Goal: Task Accomplishment & Management: Use online tool/utility

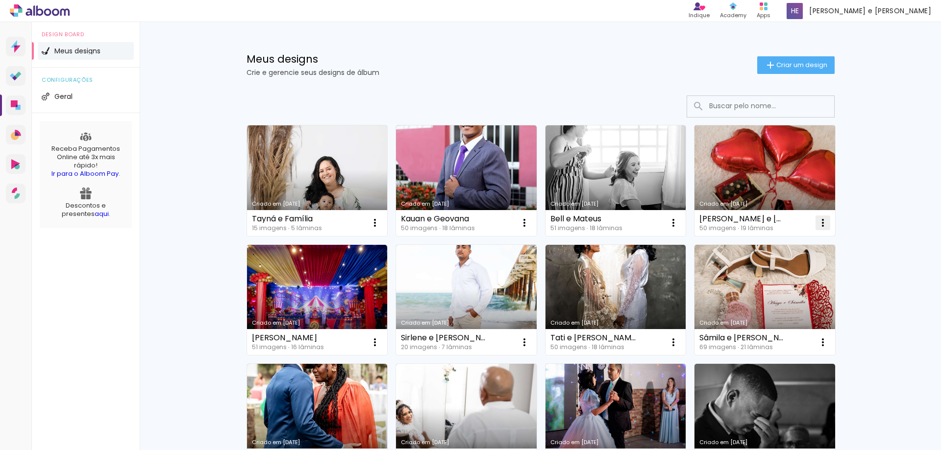
click at [818, 219] on iron-icon at bounding box center [823, 223] width 12 height 12
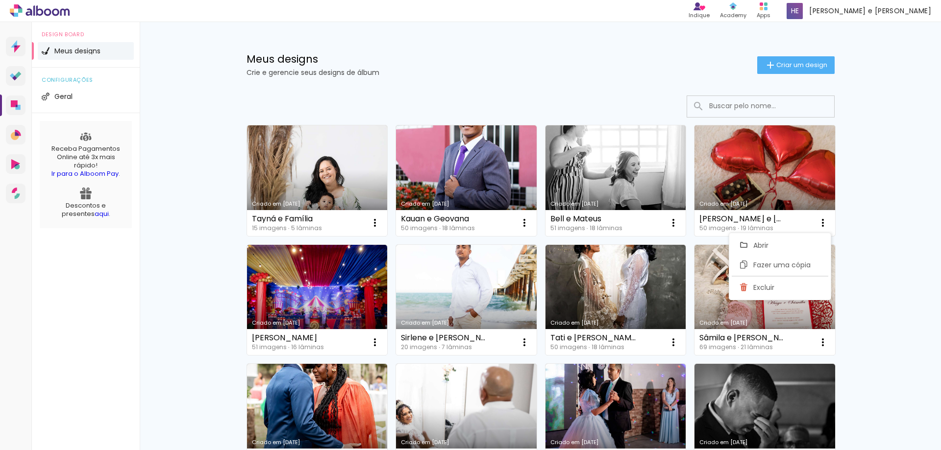
click at [755, 173] on link "Criado em [DATE]" at bounding box center [764, 180] width 141 height 111
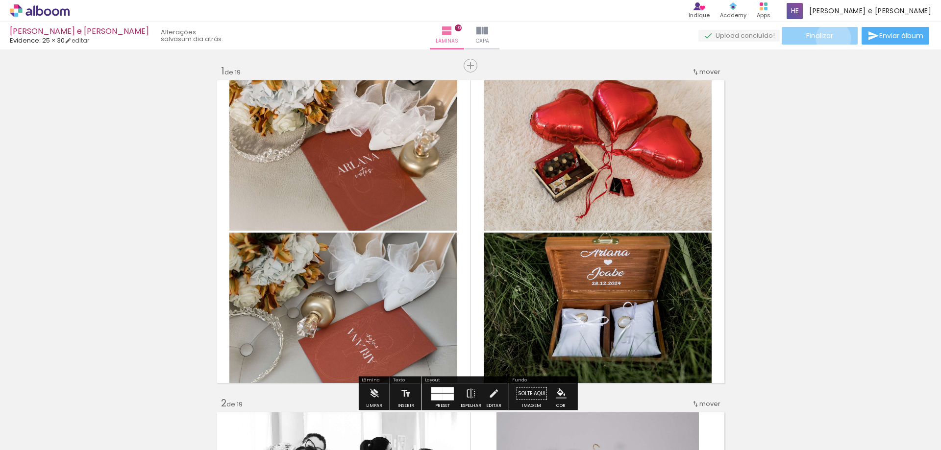
click at [829, 38] on span "Finalizar" at bounding box center [819, 35] width 27 height 7
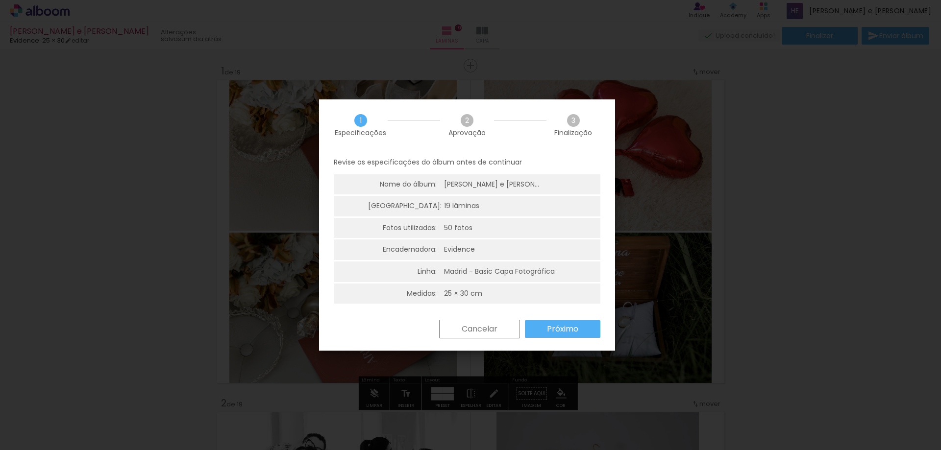
click at [788, 245] on iron-overlay-backdrop at bounding box center [470, 225] width 941 height 450
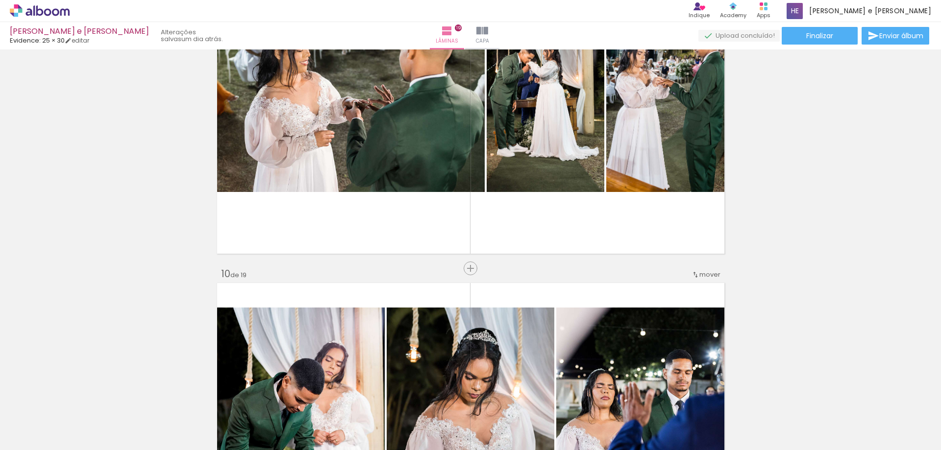
scroll to position [2982, 0]
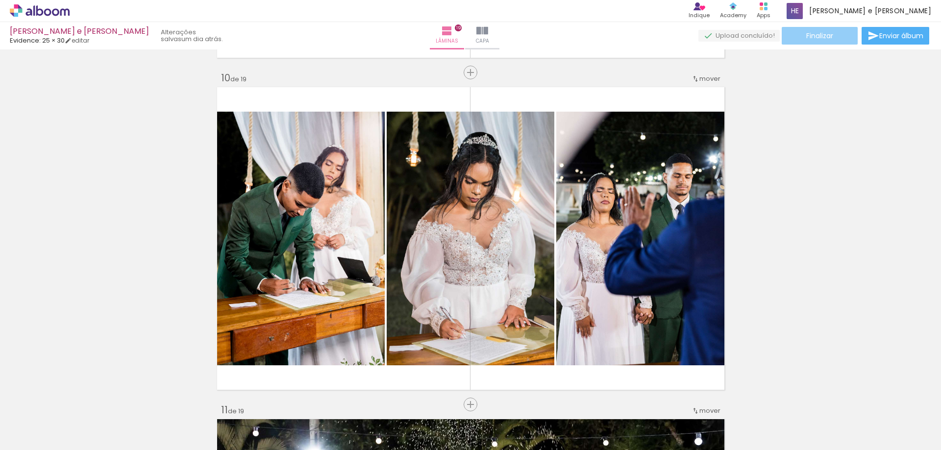
click at [823, 34] on span "Finalizar" at bounding box center [819, 35] width 27 height 7
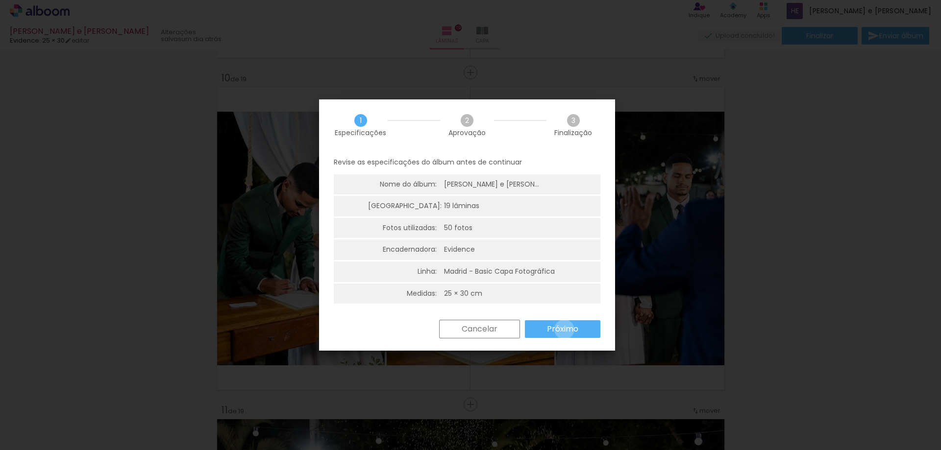
click at [0, 0] on slot "Próximo" at bounding box center [0, 0] width 0 height 0
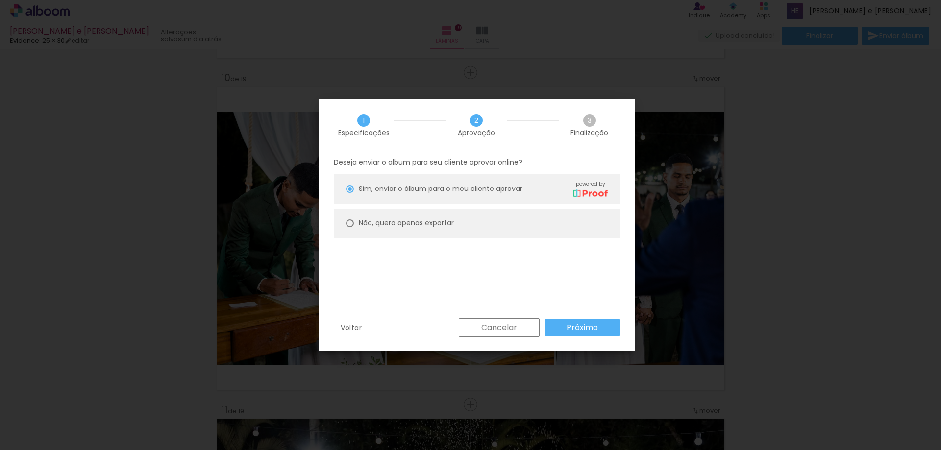
click at [0, 0] on slot "Não, quero apenas exportar" at bounding box center [0, 0] width 0 height 0
type paper-radio-button "on"
click at [558, 322] on paper-button "Próximo" at bounding box center [581, 328] width 75 height 18
type input "Alta, 300 DPI"
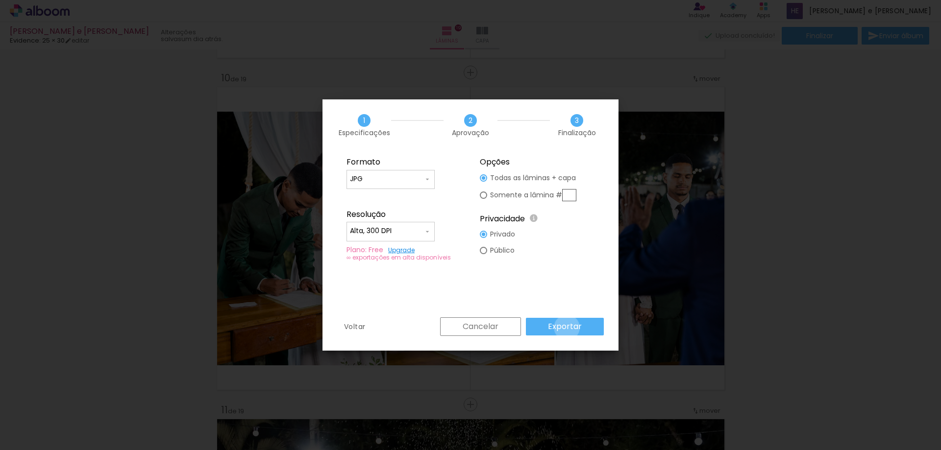
click at [0, 0] on slot "Exportar" at bounding box center [0, 0] width 0 height 0
